Goal: Task Accomplishment & Management: Complete application form

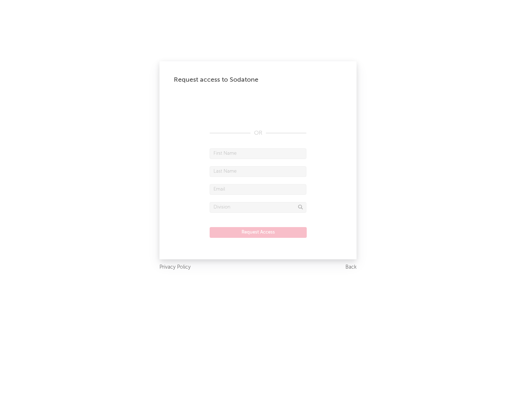
click at [258, 153] on input "text" at bounding box center [258, 153] width 97 height 11
type input "[PERSON_NAME]"
click at [258, 171] on input "text" at bounding box center [258, 171] width 97 height 11
type input "[PERSON_NAME]"
click at [258, 189] on input "text" at bounding box center [258, 189] width 97 height 11
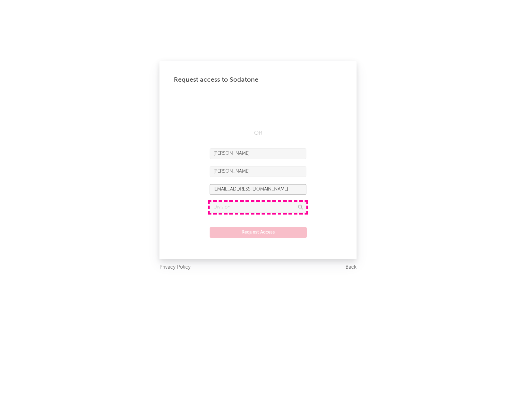
type input "[EMAIL_ADDRESS][DOMAIN_NAME]"
click at [258, 207] on input "text" at bounding box center [258, 207] width 97 height 11
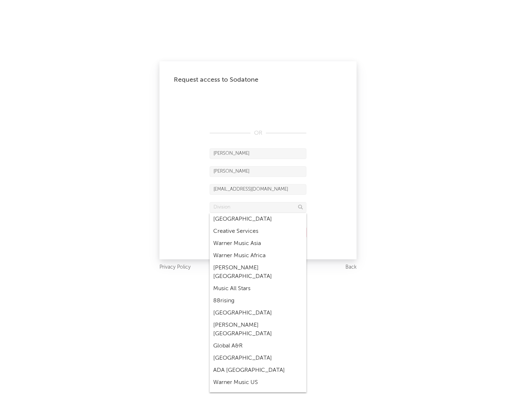
click at [258, 283] on div "Music All Stars" at bounding box center [258, 289] width 97 height 12
type input "Music All Stars"
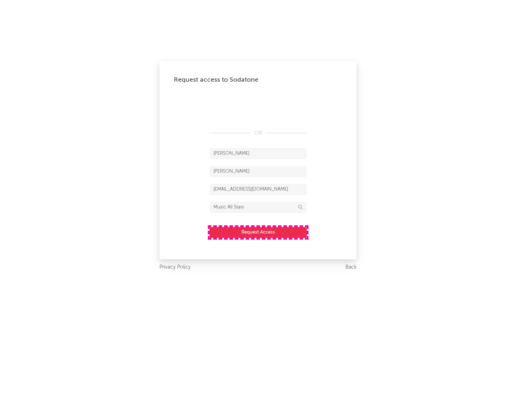
click at [258, 232] on button "Request Access" at bounding box center [258, 232] width 97 height 11
